Goal: Navigation & Orientation: Find specific page/section

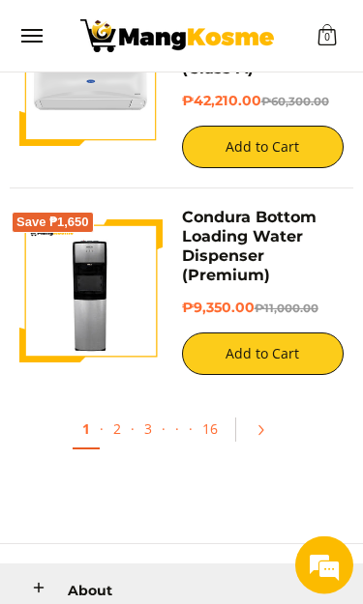
scroll to position [5082, 0]
click at [120, 410] on link "2" at bounding box center [116, 429] width 27 height 38
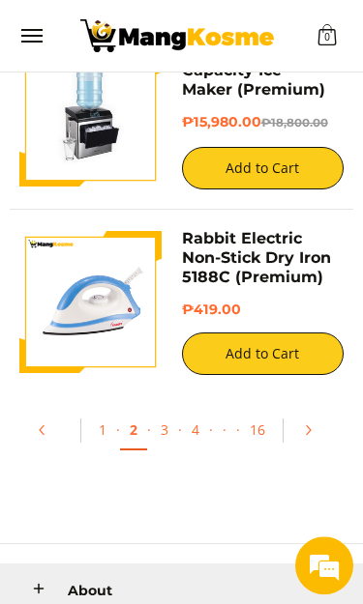
scroll to position [5127, 0]
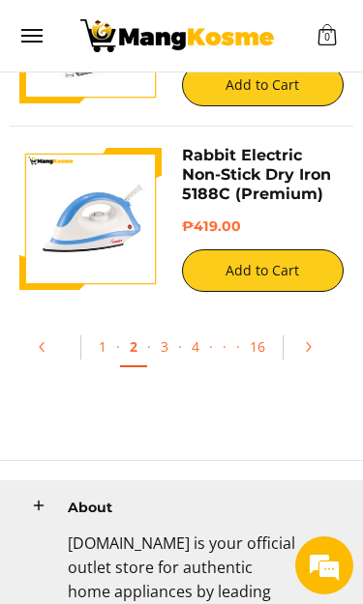
click at [161, 328] on link "3" at bounding box center [164, 347] width 27 height 38
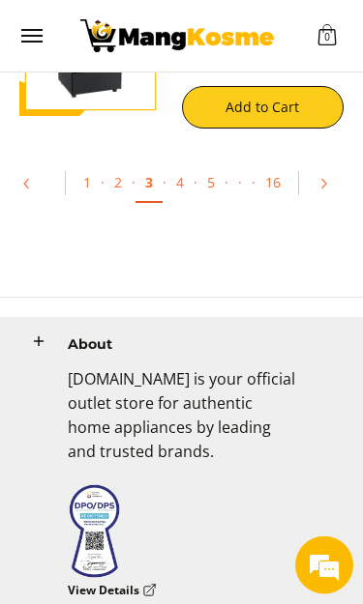
scroll to position [5255, 0]
click at [182, 163] on link "4" at bounding box center [179, 182] width 27 height 38
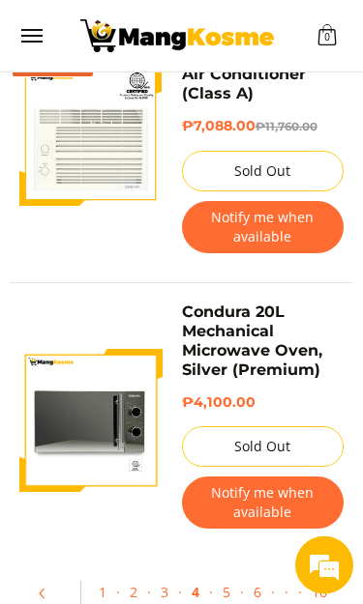
scroll to position [6490, 0]
click at [225, 573] on link "5" at bounding box center [226, 592] width 27 height 38
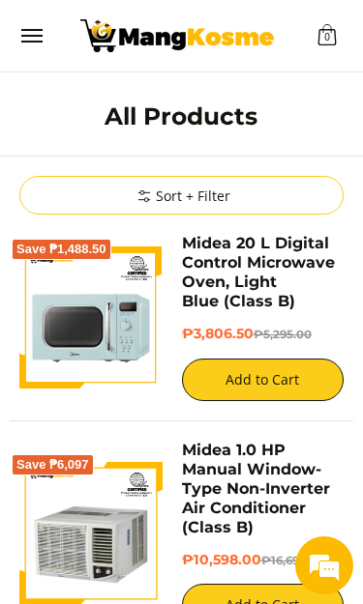
scroll to position [6531, 0]
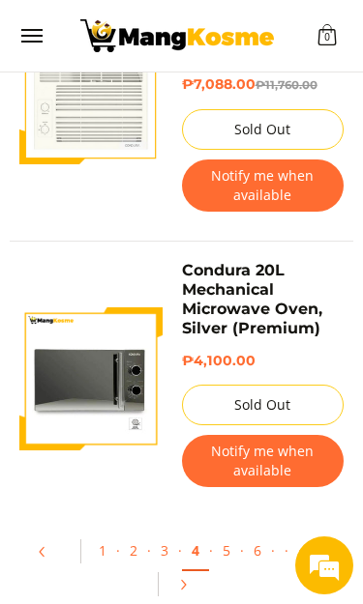
click at [230, 532] on link "5" at bounding box center [226, 551] width 27 height 38
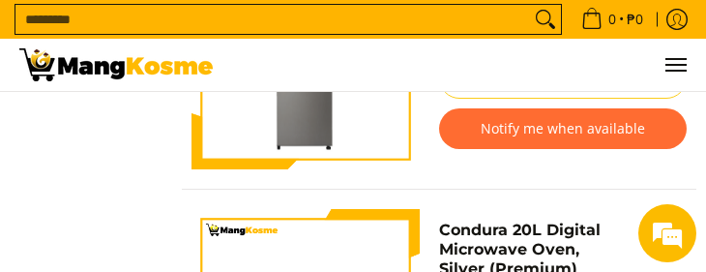
scroll to position [3285, 0]
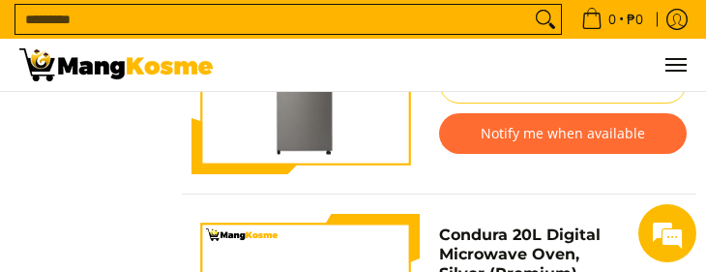
click at [362, 262] on div "We're Online! How may I help you today?" at bounding box center [667, 233] width 58 height 58
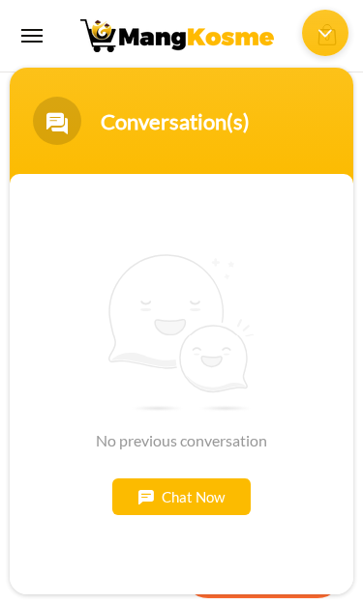
scroll to position [3032, 0]
click at [320, 35] on div "Minimize live chat window" at bounding box center [325, 33] width 46 height 46
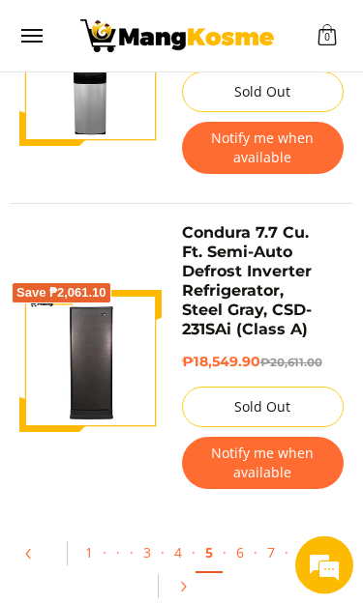
scroll to position [6696, 0]
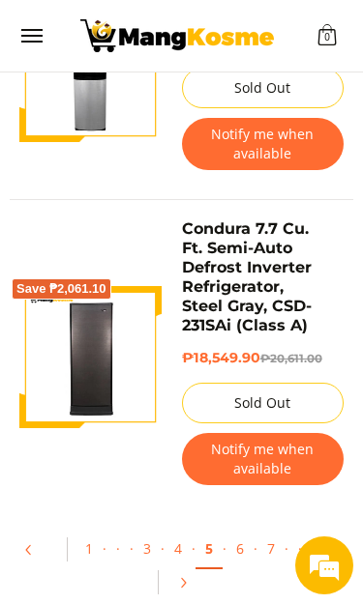
click at [239, 530] on link "6" at bounding box center [239, 549] width 27 height 38
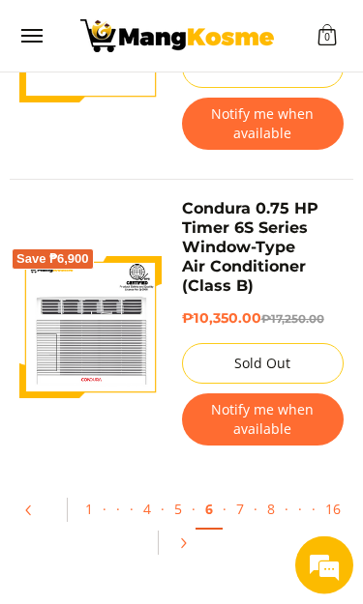
scroll to position [6640, 0]
click at [237, 490] on link "7" at bounding box center [239, 509] width 27 height 38
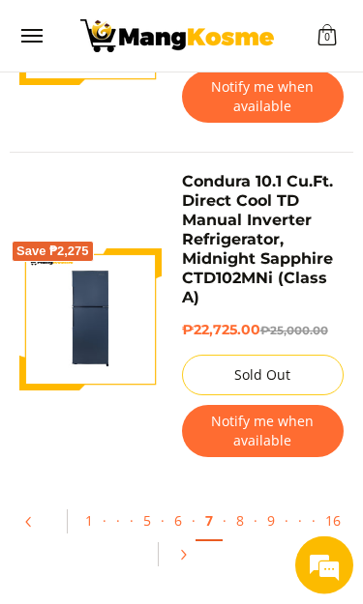
scroll to position [6667, 0]
click at [242, 502] on link "8" at bounding box center [239, 521] width 27 height 38
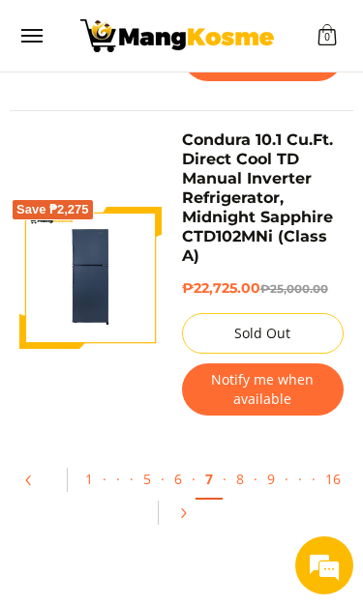
click at [91, 460] on link "1" at bounding box center [88, 479] width 27 height 38
click at [93, 460] on link "1" at bounding box center [88, 479] width 27 height 38
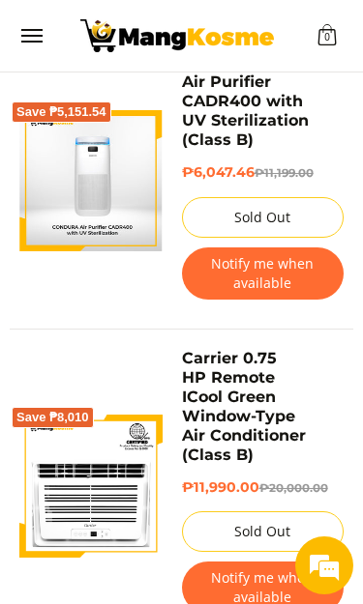
scroll to position [1891, 0]
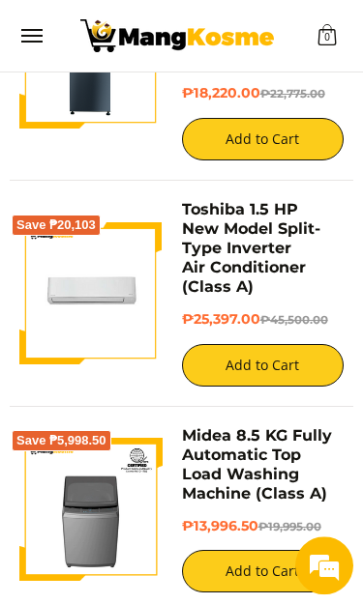
scroll to position [2534, 0]
click at [265, 344] on button "Add to Cart" at bounding box center [263, 365] width 162 height 43
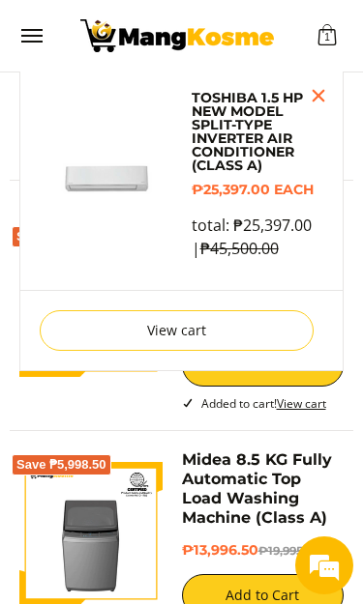
click at [264, 328] on link "View cart" at bounding box center [177, 330] width 274 height 41
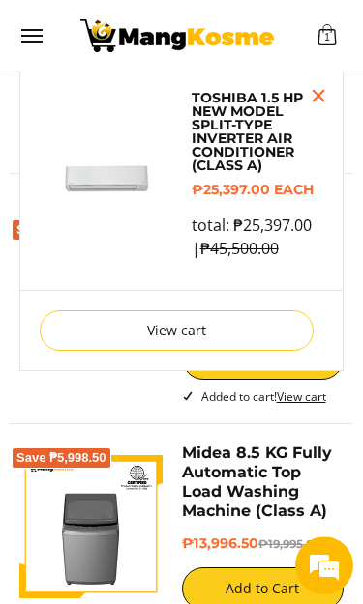
scroll to position [2540, 0]
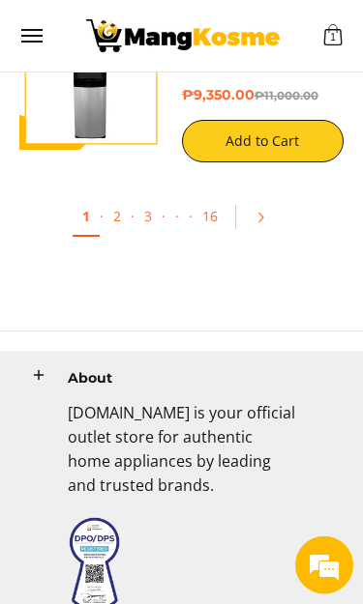
scroll to position [5295, 0]
click at [114, 197] on link "2" at bounding box center [116, 216] width 27 height 38
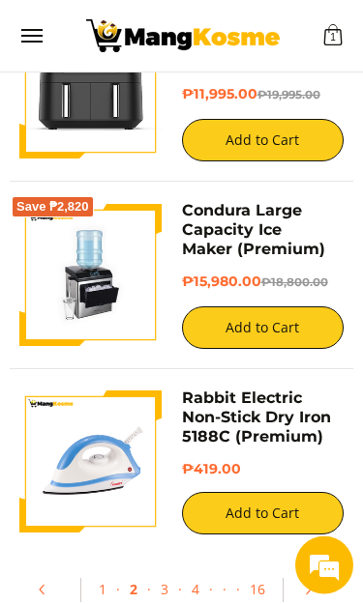
scroll to position [4885, 0]
click at [159, 571] on link "3" at bounding box center [164, 590] width 27 height 38
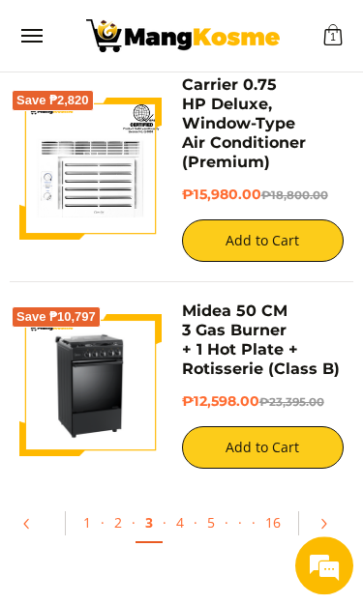
scroll to position [4915, 0]
click at [176, 504] on link "4" at bounding box center [179, 523] width 27 height 38
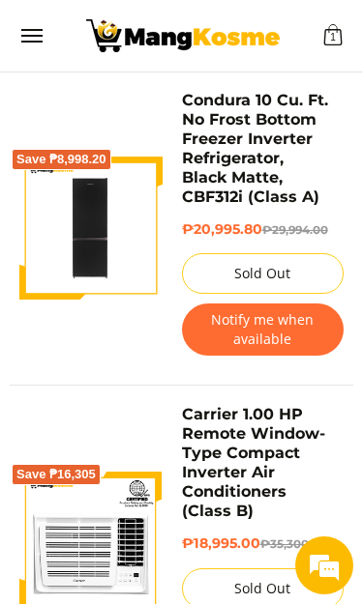
scroll to position [1099, 0]
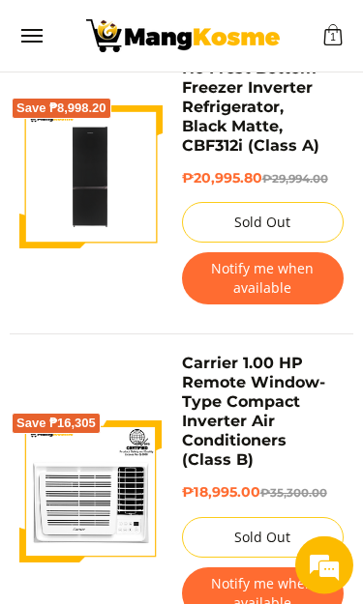
click at [240, 584] on button "Notify me when available" at bounding box center [263, 594] width 162 height 52
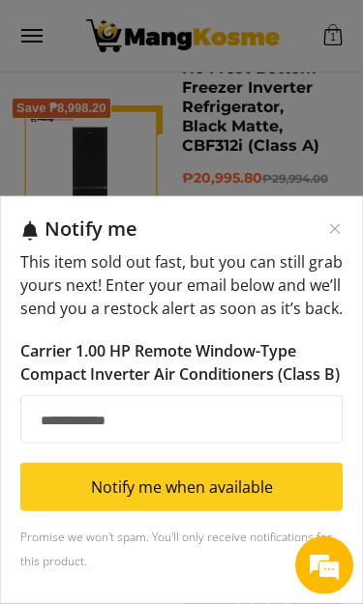
click at [258, 444] on input "Email address" at bounding box center [181, 420] width 322 height 48
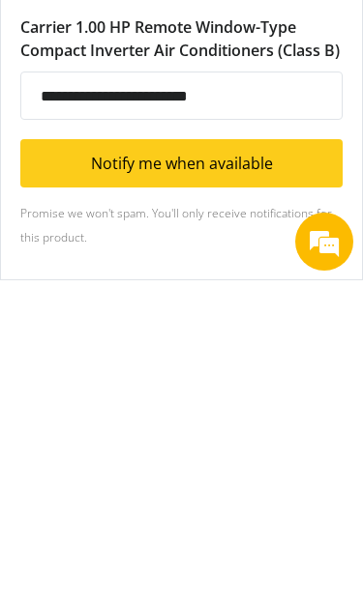
type input "**********"
click at [278, 463] on button "Notify me when available" at bounding box center [181, 487] width 322 height 48
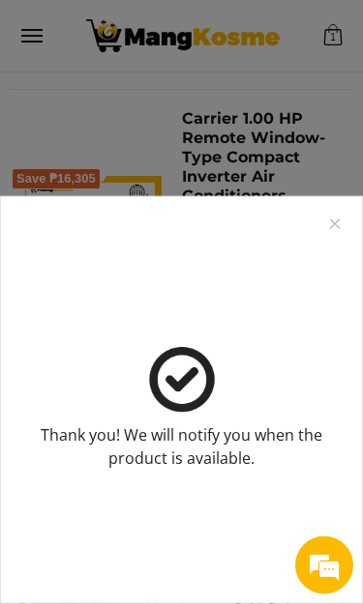
scroll to position [1343, 0]
click at [348, 338] on div "Thank you! We will notify you when the product is available." at bounding box center [181, 400] width 363 height 408
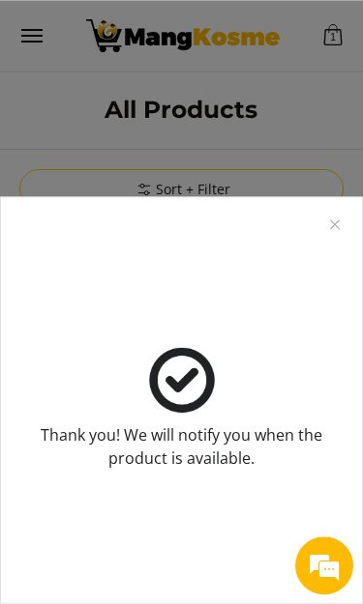
scroll to position [0, 0]
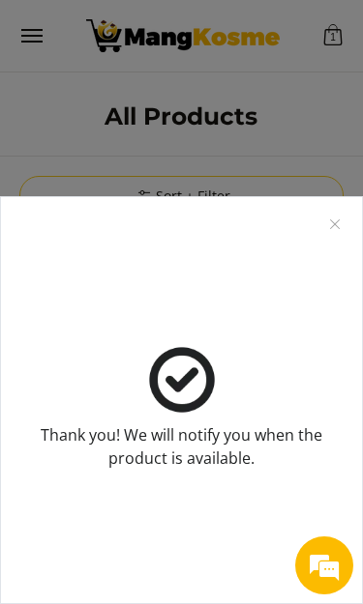
click at [336, 223] on icon "Close modal" at bounding box center [335, 225] width 10 height 10
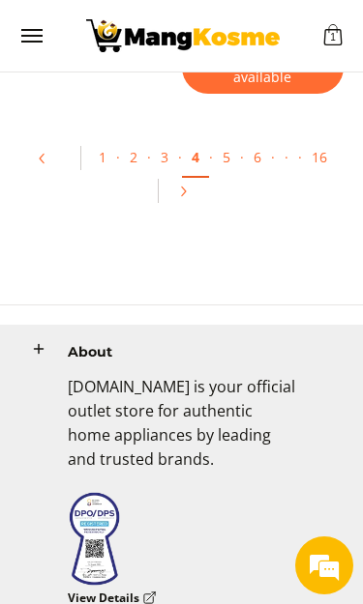
scroll to position [6942, 0]
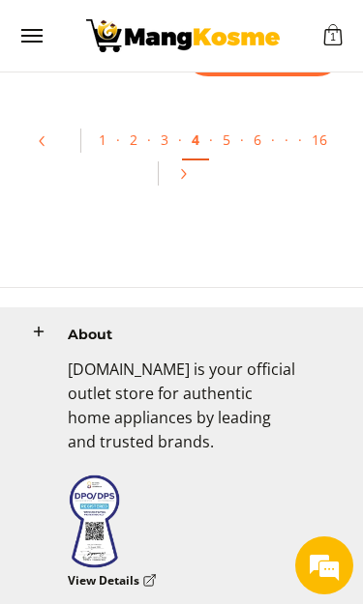
click at [229, 121] on link "5" at bounding box center [226, 140] width 27 height 38
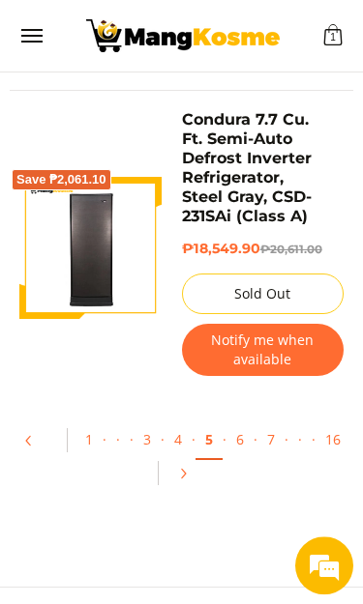
scroll to position [6805, 0]
click at [332, 421] on link "16" at bounding box center [332, 440] width 35 height 38
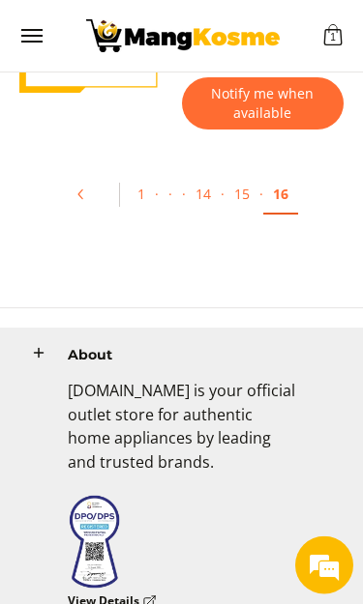
scroll to position [1494, 0]
click at [241, 181] on link "15" at bounding box center [241, 194] width 35 height 38
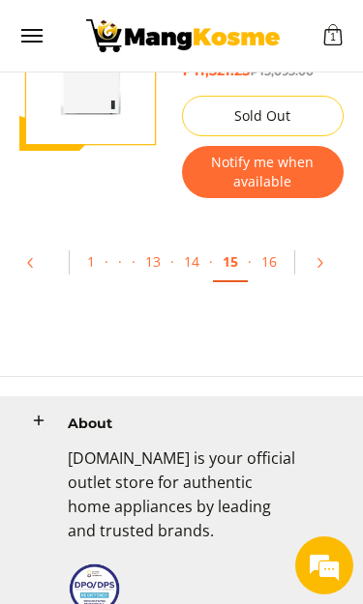
scroll to position [6617, 0]
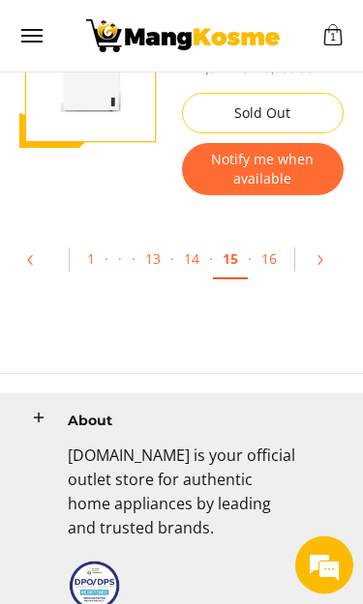
click at [159, 240] on link "13" at bounding box center [152, 259] width 35 height 38
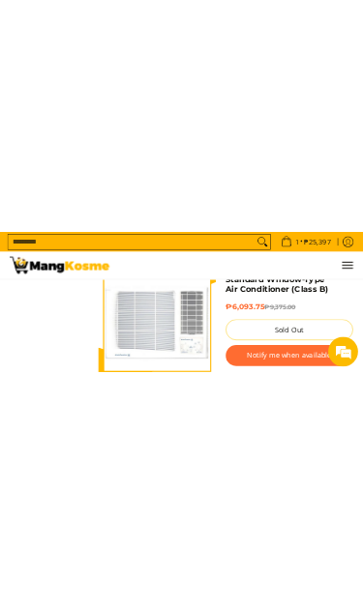
scroll to position [3699, 0]
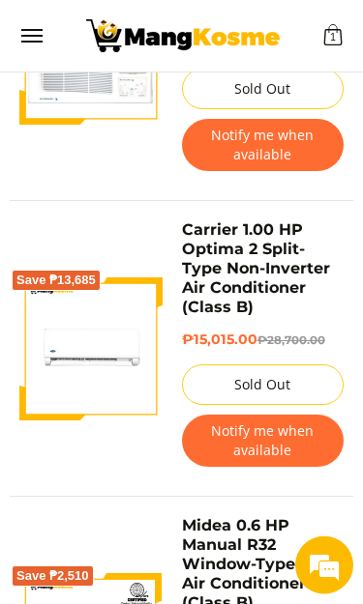
click at [190, 242] on link "Carrier 1.00 HP Optima 2 Split-Type Non-Inverter Air Conditioner (Class B)" at bounding box center [256, 268] width 148 height 96
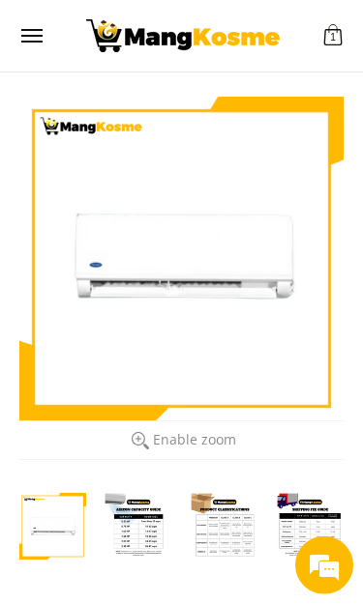
scroll to position [6, 0]
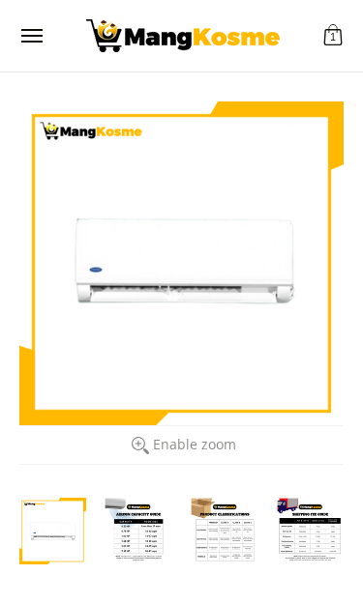
scroll to position [6, 0]
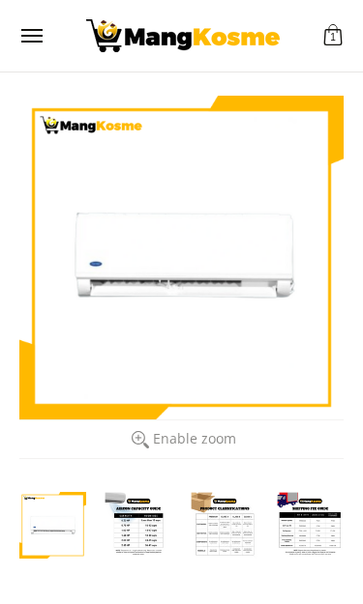
click at [155, 370] on div at bounding box center [181, 258] width 324 height 324
click at [305, 6] on li "Customer Navigation" at bounding box center [182, 36] width 279 height 72
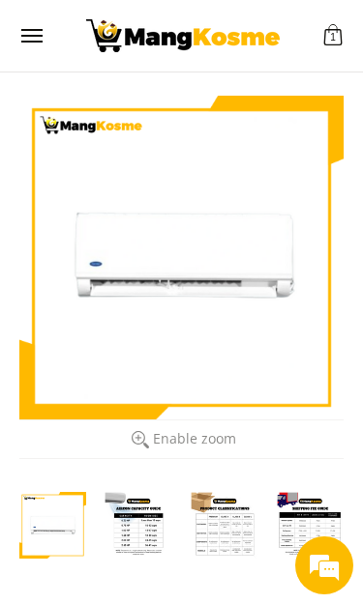
scroll to position [0, 0]
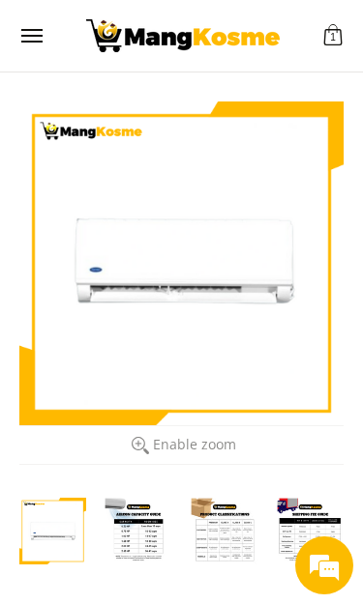
click at [252, 33] on img "Customer Navigation" at bounding box center [182, 35] width 193 height 33
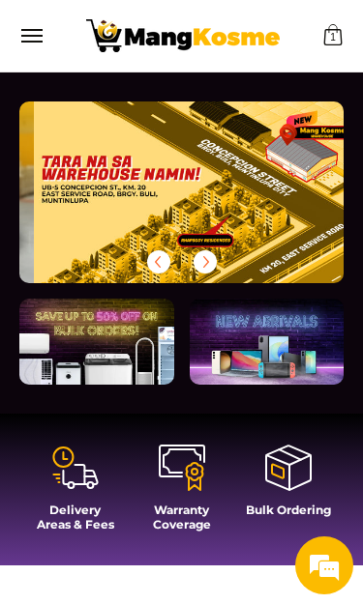
scroll to position [0, 972]
